Goal: Obtain resource: Download file/media

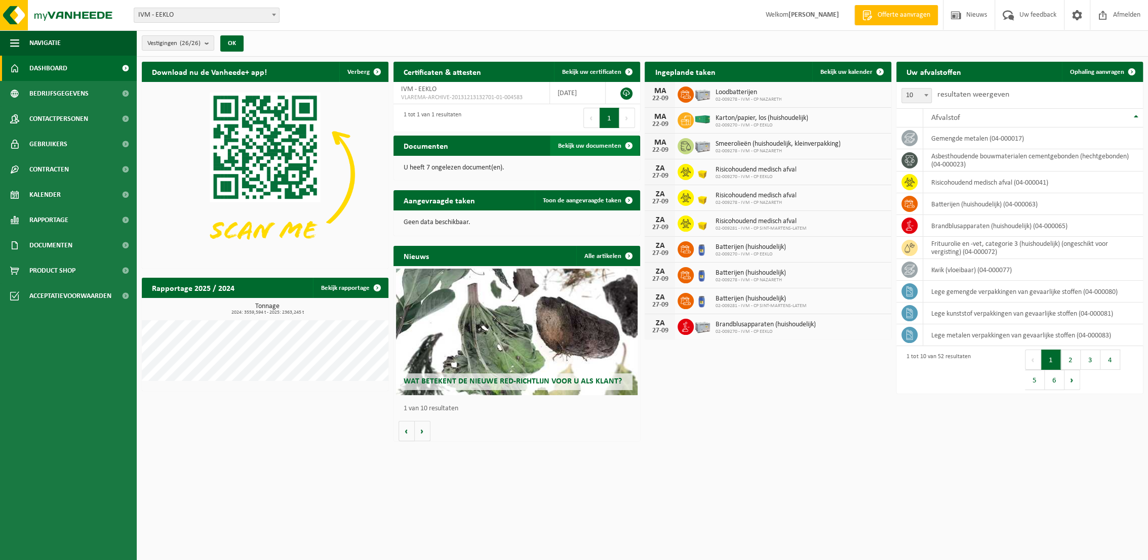
click at [590, 144] on span "Bekijk uw documenten" at bounding box center [589, 146] width 63 height 7
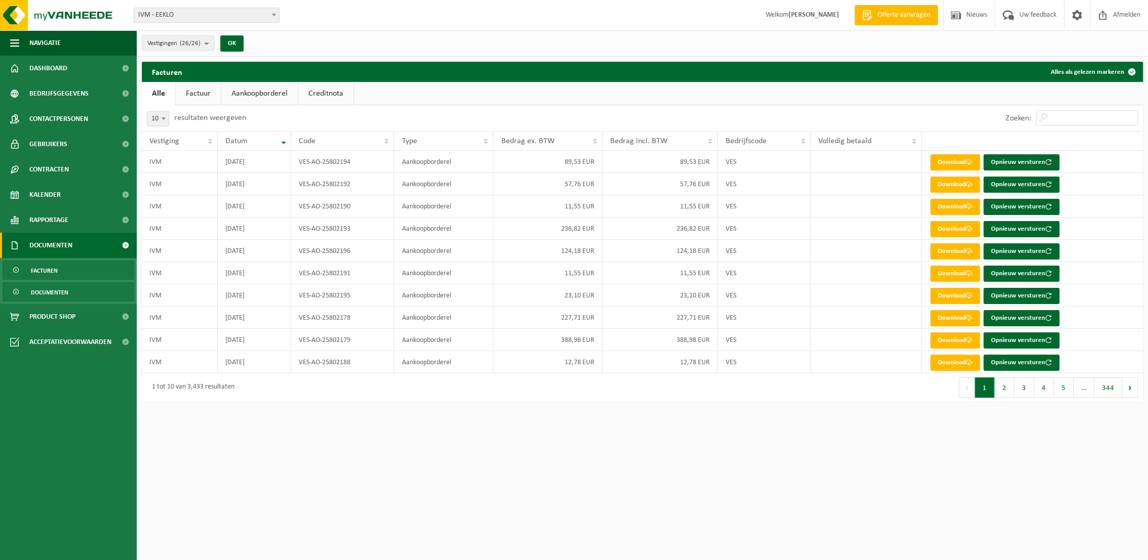
click at [57, 295] on span "Documenten" at bounding box center [49, 292] width 37 height 19
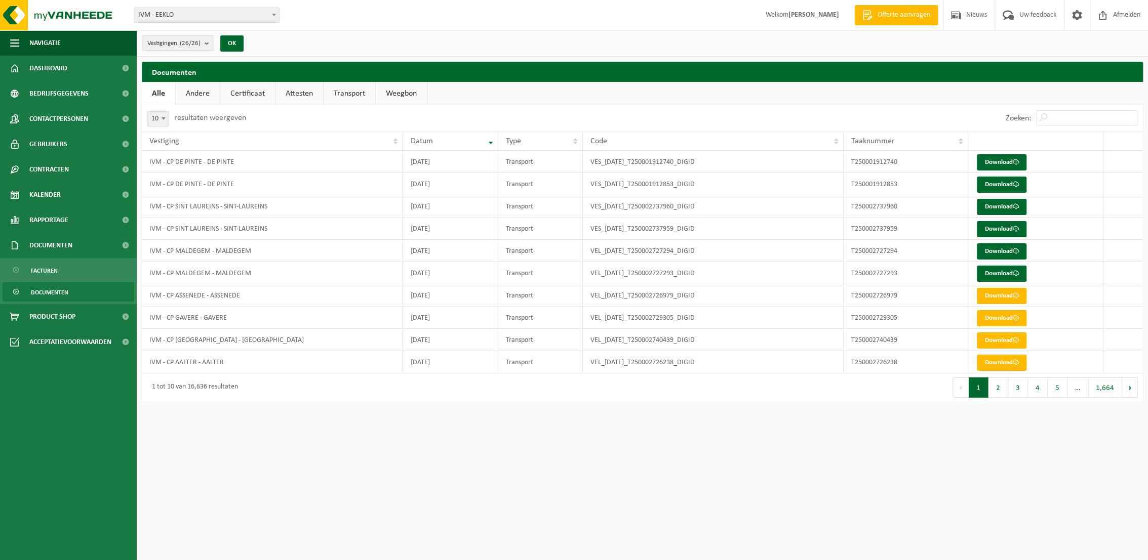
click at [344, 96] on link "Transport" at bounding box center [349, 93] width 52 height 23
click at [1003, 164] on link "Download" at bounding box center [1002, 162] width 50 height 16
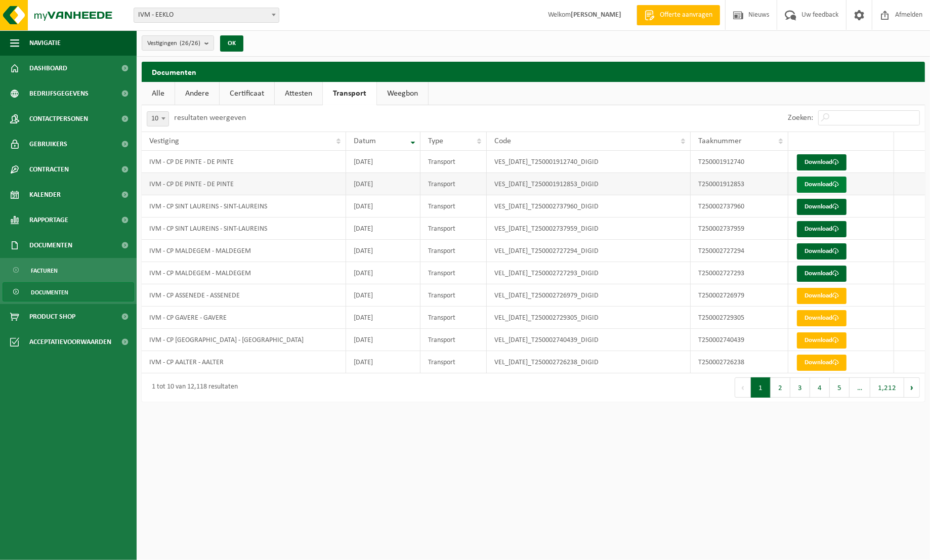
click at [811, 182] on link "Download" at bounding box center [822, 185] width 50 height 16
click at [820, 207] on link "Download" at bounding box center [822, 207] width 50 height 16
click at [820, 232] on link "Download" at bounding box center [822, 229] width 50 height 16
click at [821, 251] on link "Download" at bounding box center [822, 252] width 50 height 16
click at [828, 274] on link "Download" at bounding box center [822, 274] width 50 height 16
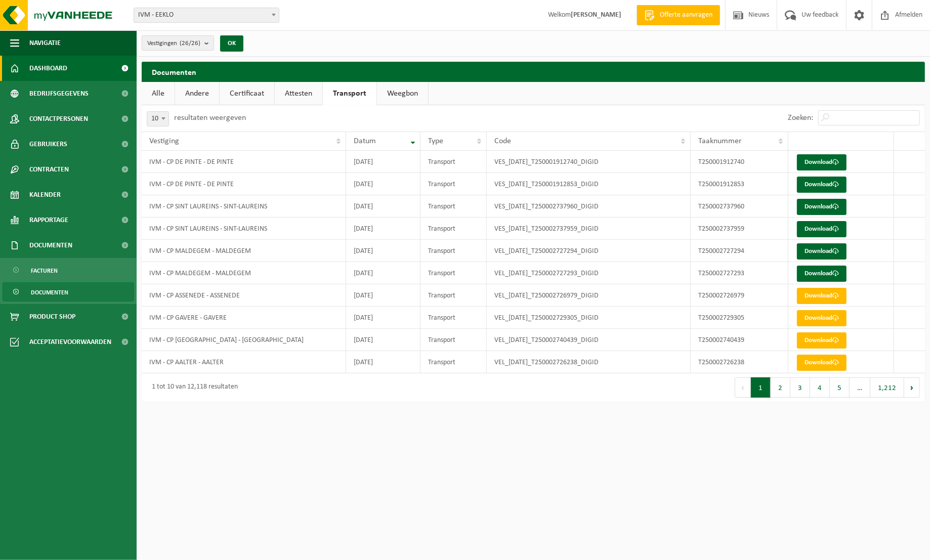
click at [43, 68] on span "Dashboard" at bounding box center [48, 68] width 38 height 25
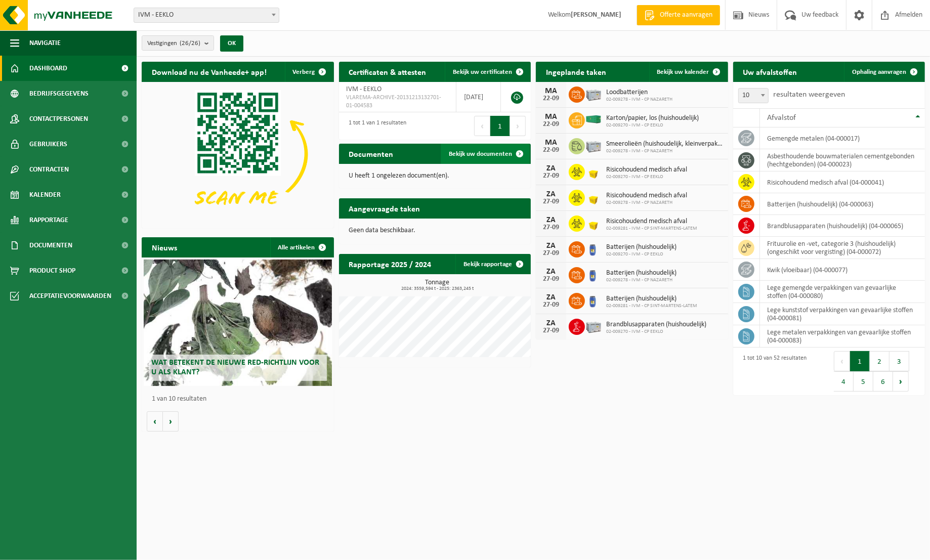
click at [463, 154] on span "Bekijk uw documenten" at bounding box center [480, 154] width 63 height 7
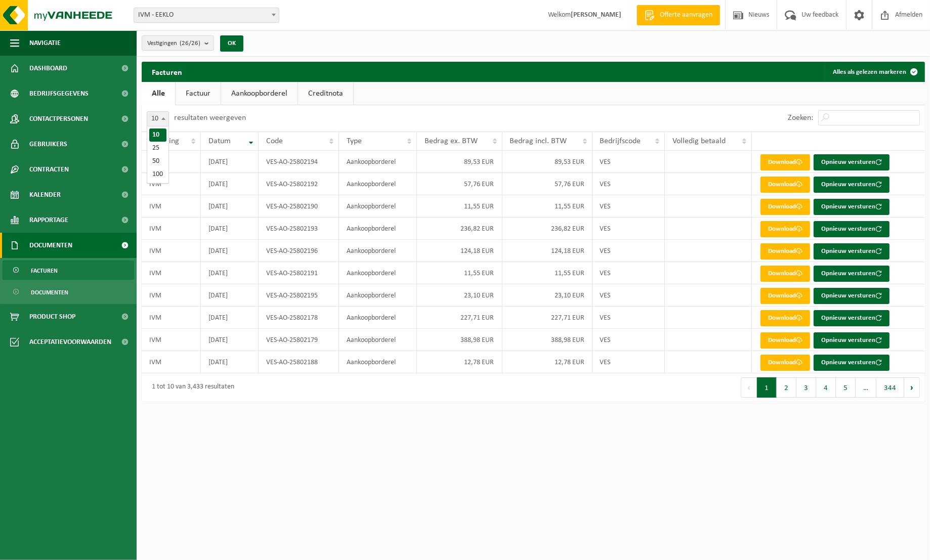
click at [165, 120] on span at bounding box center [163, 118] width 10 height 13
select select "50"
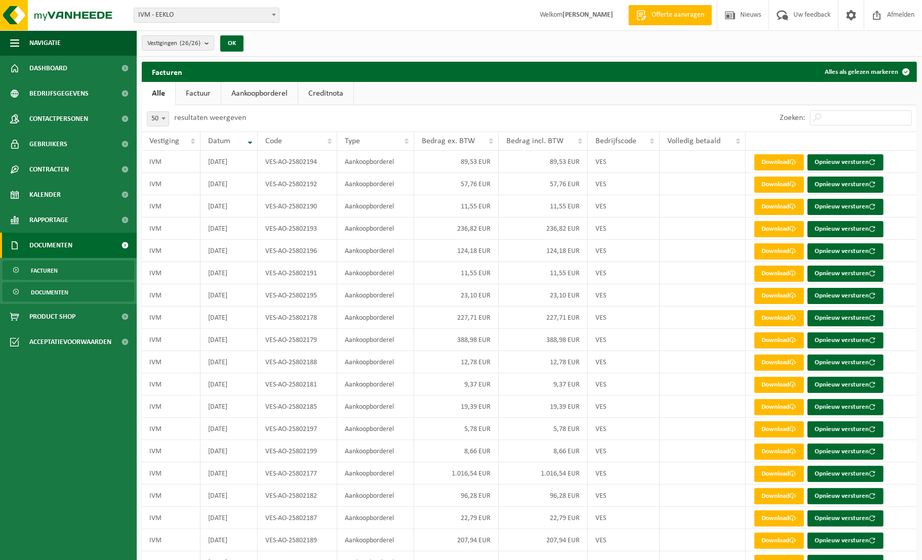
click at [63, 296] on span "Documenten" at bounding box center [49, 292] width 37 height 19
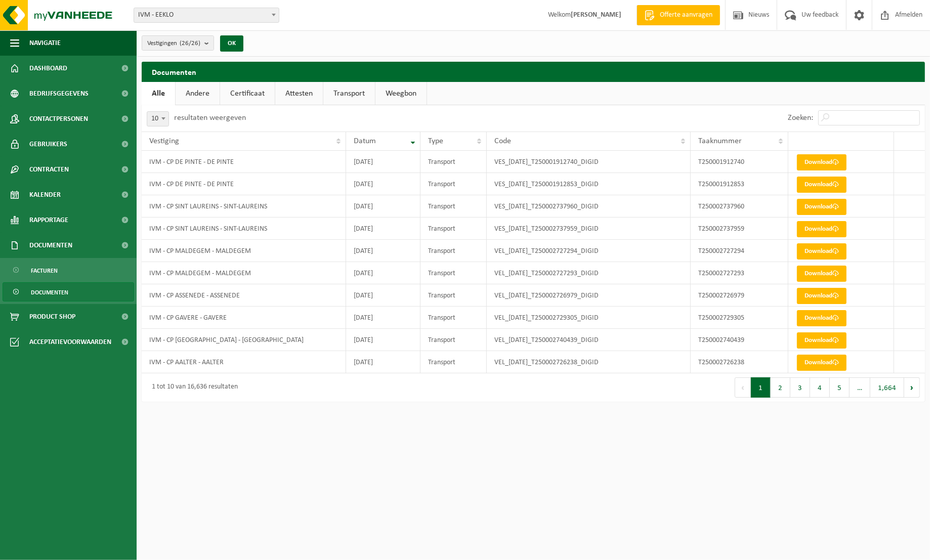
drag, startPoint x: 352, startPoint y: 93, endPoint x: 295, endPoint y: 102, distance: 57.9
click at [352, 94] on link "Transport" at bounding box center [349, 93] width 52 height 23
click at [161, 121] on span at bounding box center [163, 118] width 10 height 13
select select "100"
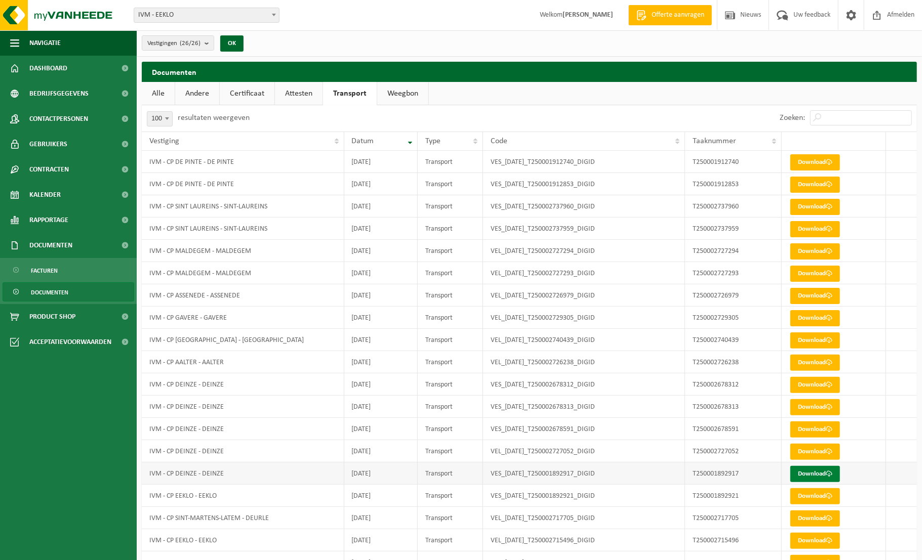
click at [808, 474] on link "Download" at bounding box center [815, 474] width 50 height 16
click at [42, 66] on span "Dashboard" at bounding box center [48, 68] width 38 height 25
